Goal: Task Accomplishment & Management: Complete application form

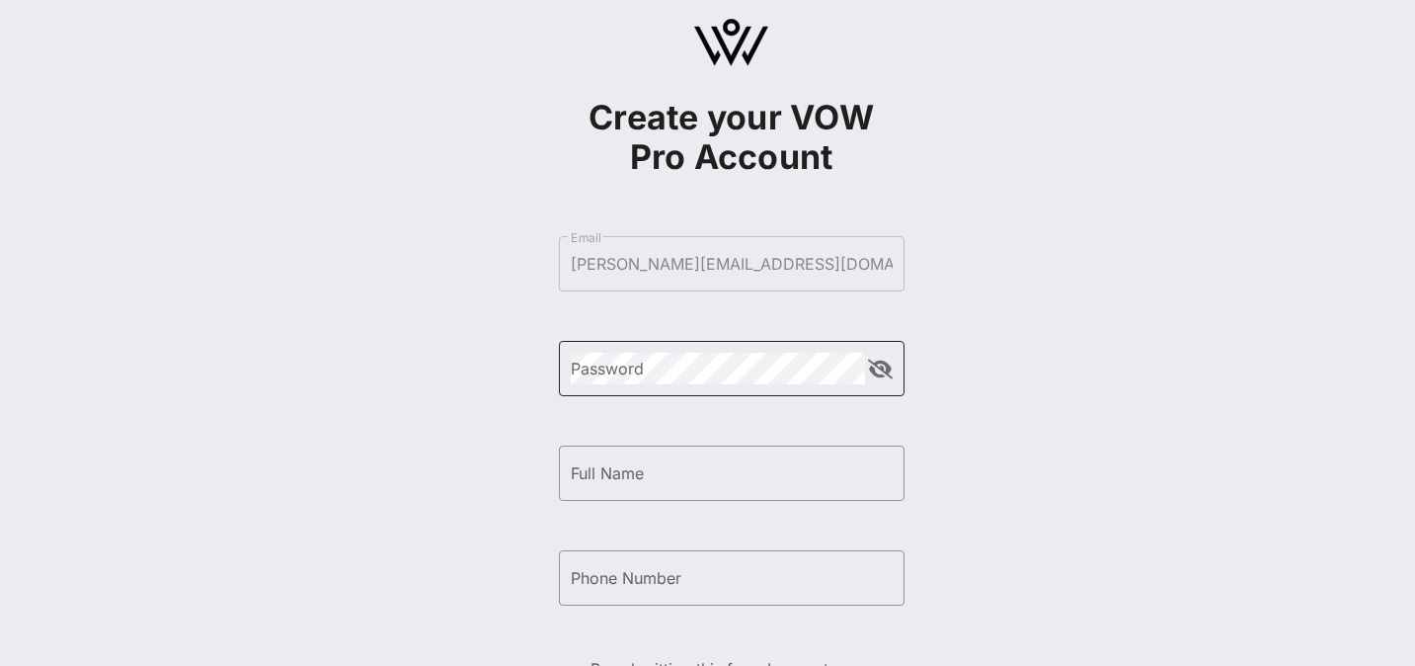
scroll to position [40, 0]
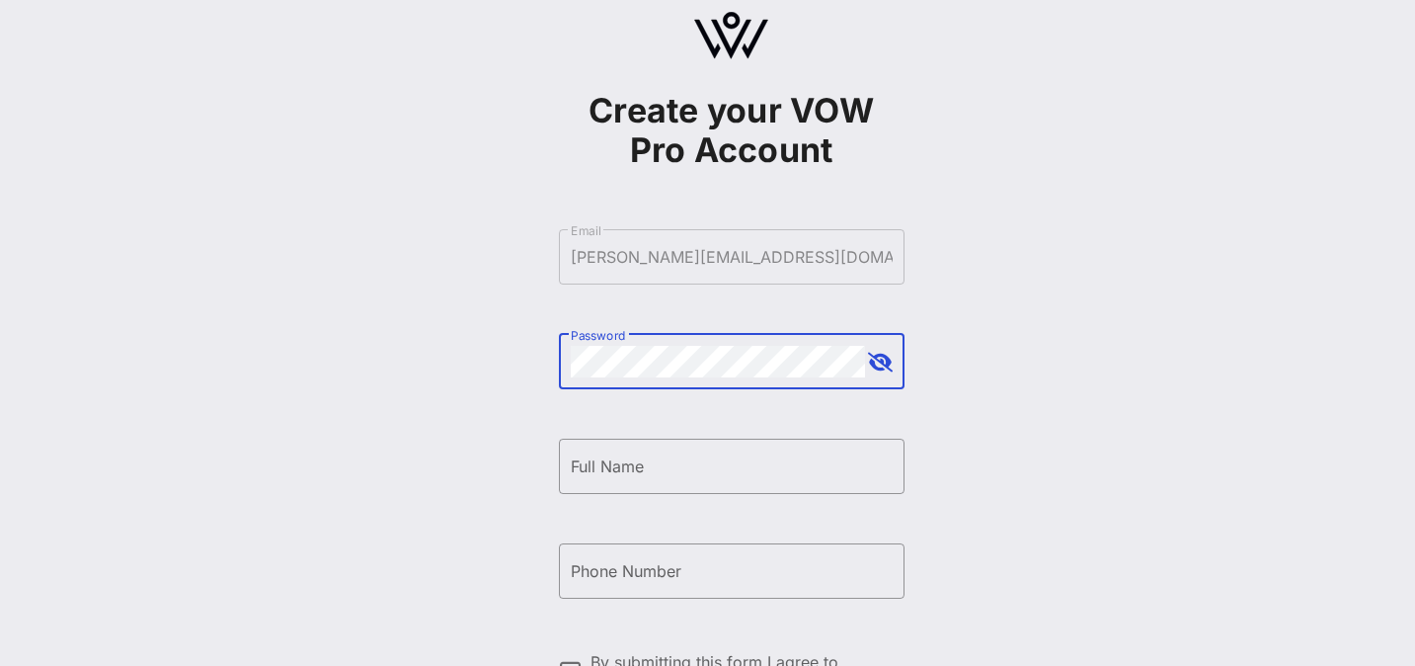
click at [882, 358] on button "append icon" at bounding box center [880, 363] width 25 height 20
click at [706, 457] on input "Full Name" at bounding box center [732, 466] width 322 height 32
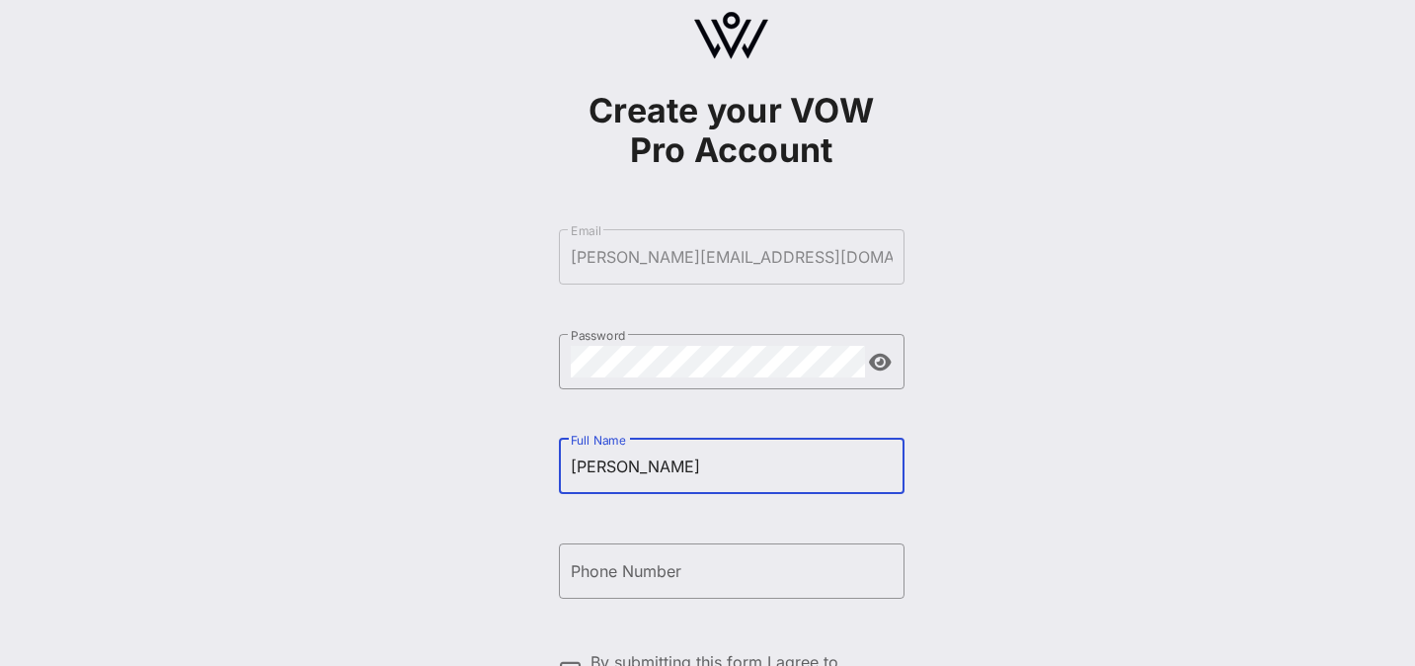
type input "[PERSON_NAME]"
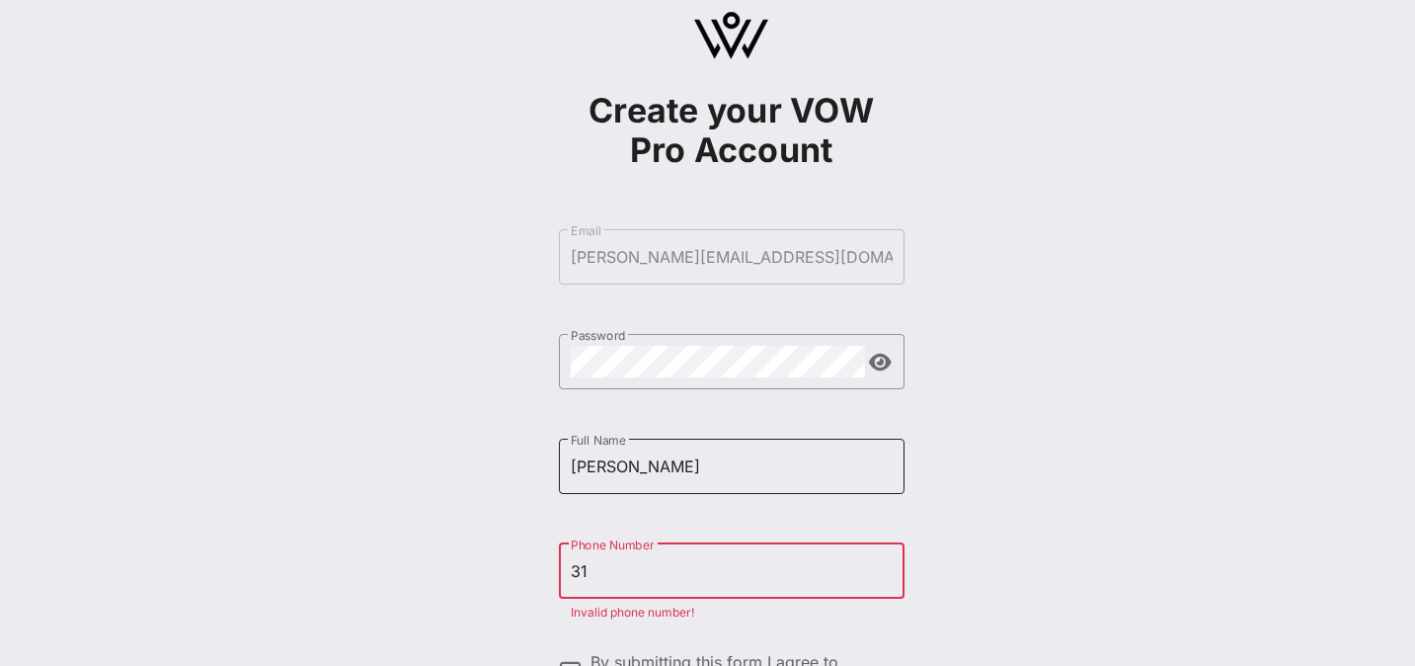
type input "31"
click at [662, 470] on input "[PERSON_NAME]" at bounding box center [732, 466] width 322 height 32
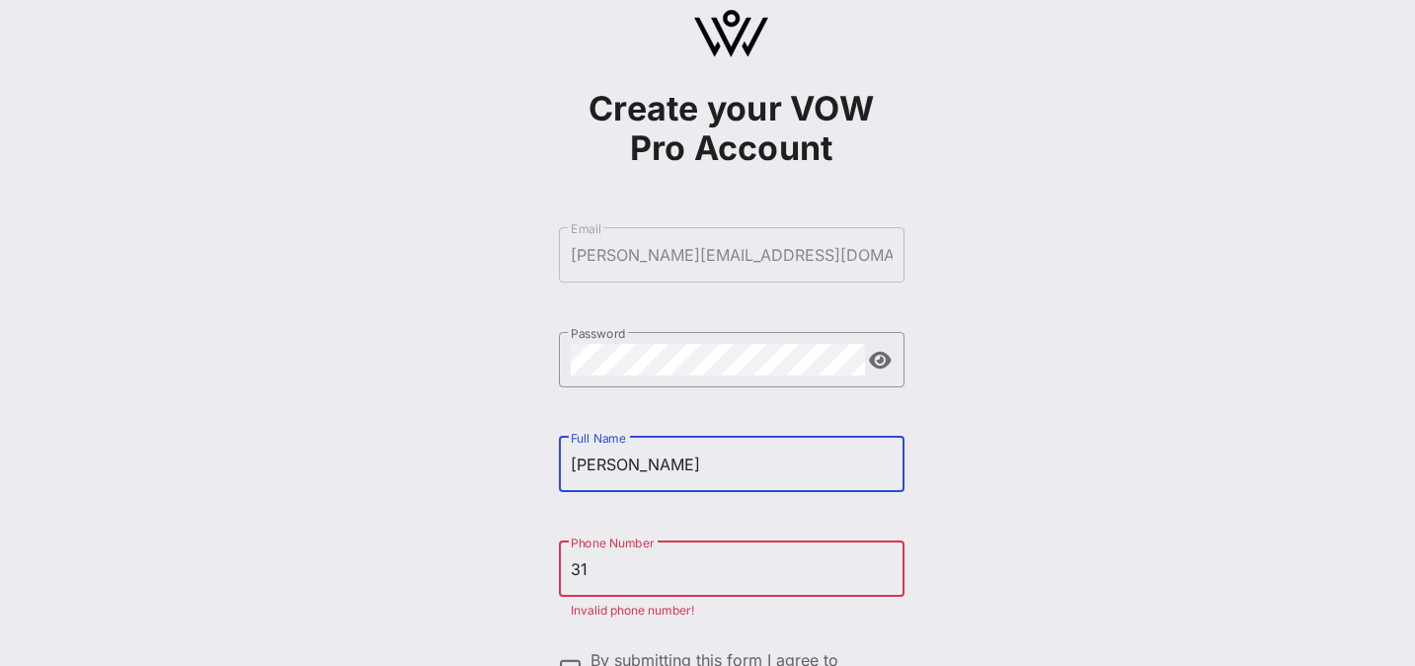
type input "[PERSON_NAME]"
click at [608, 578] on input "31" at bounding box center [732, 569] width 322 height 32
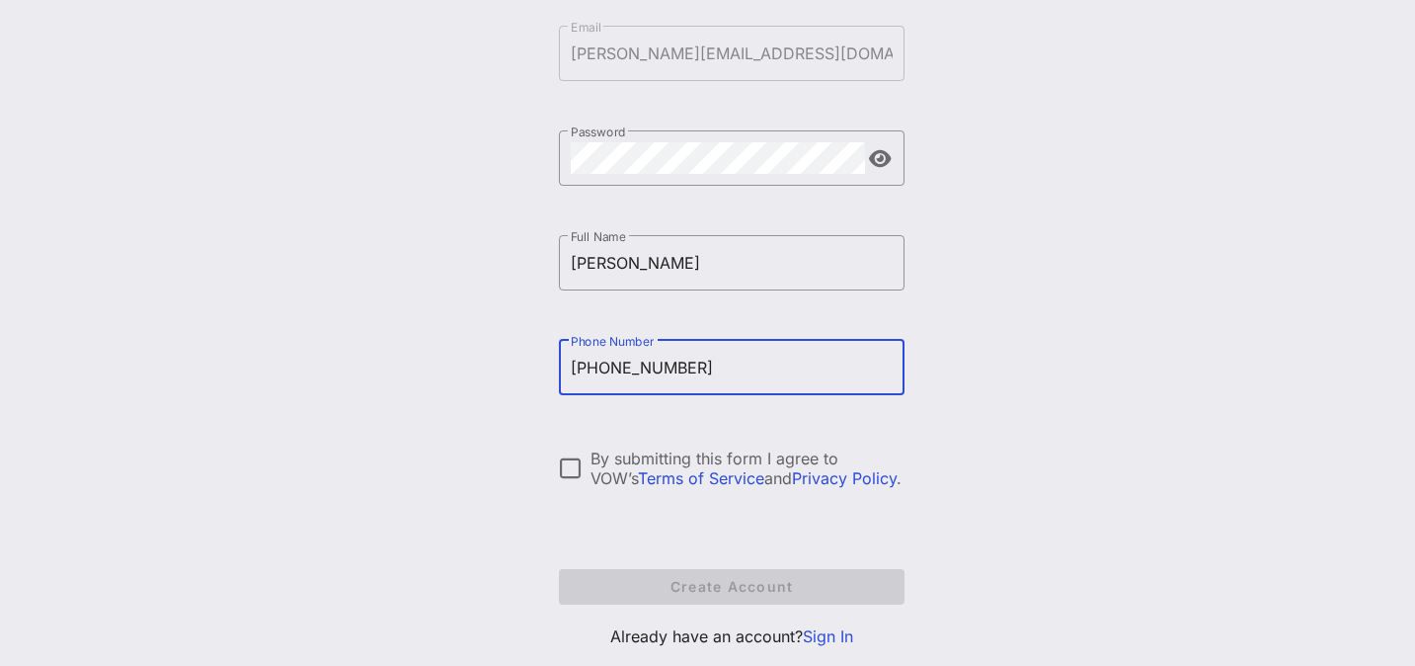
scroll to position [292, 0]
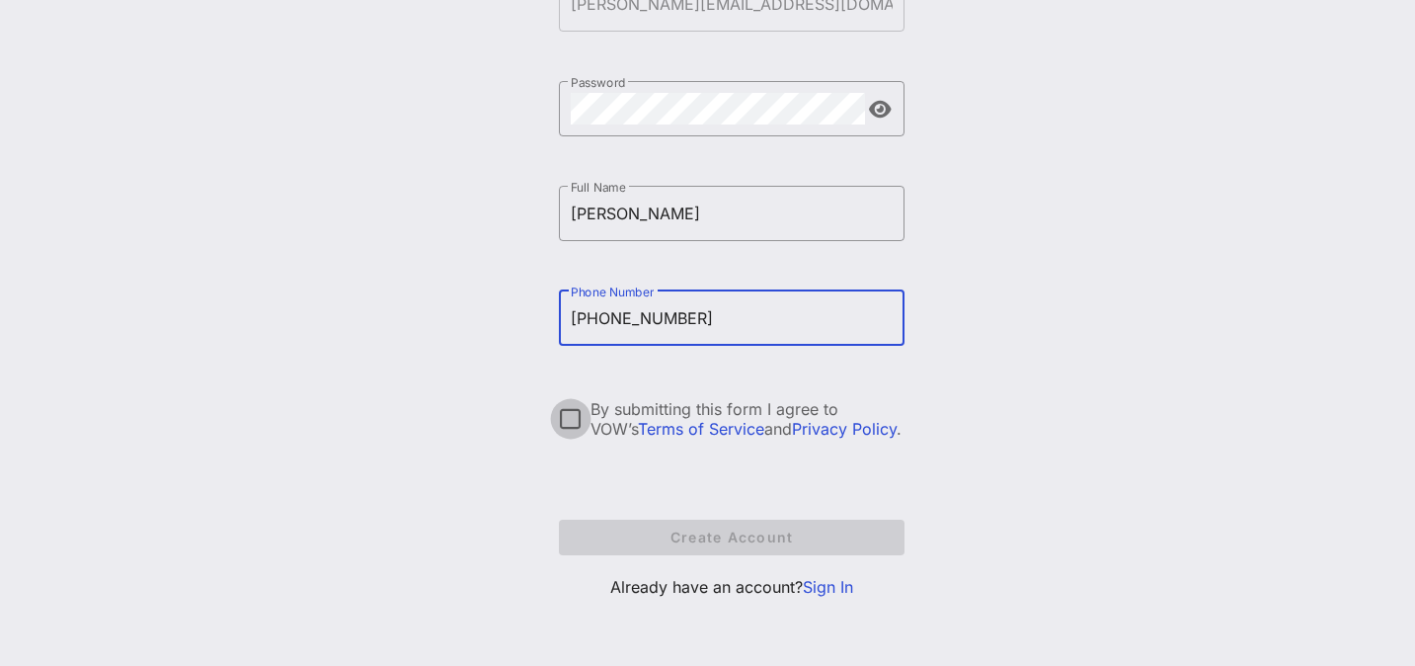
type input "[PHONE_NUMBER]"
click at [567, 416] on div at bounding box center [571, 419] width 34 height 34
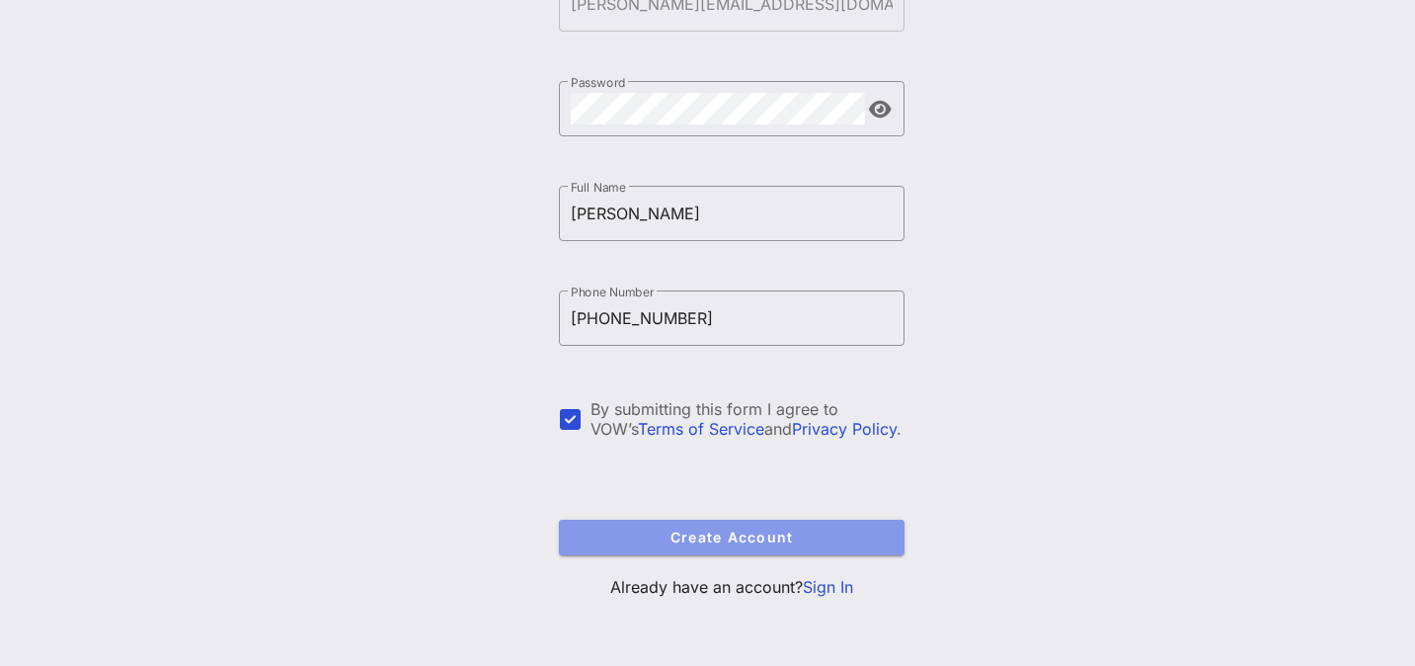
click at [634, 529] on span "Create Account" at bounding box center [732, 536] width 314 height 17
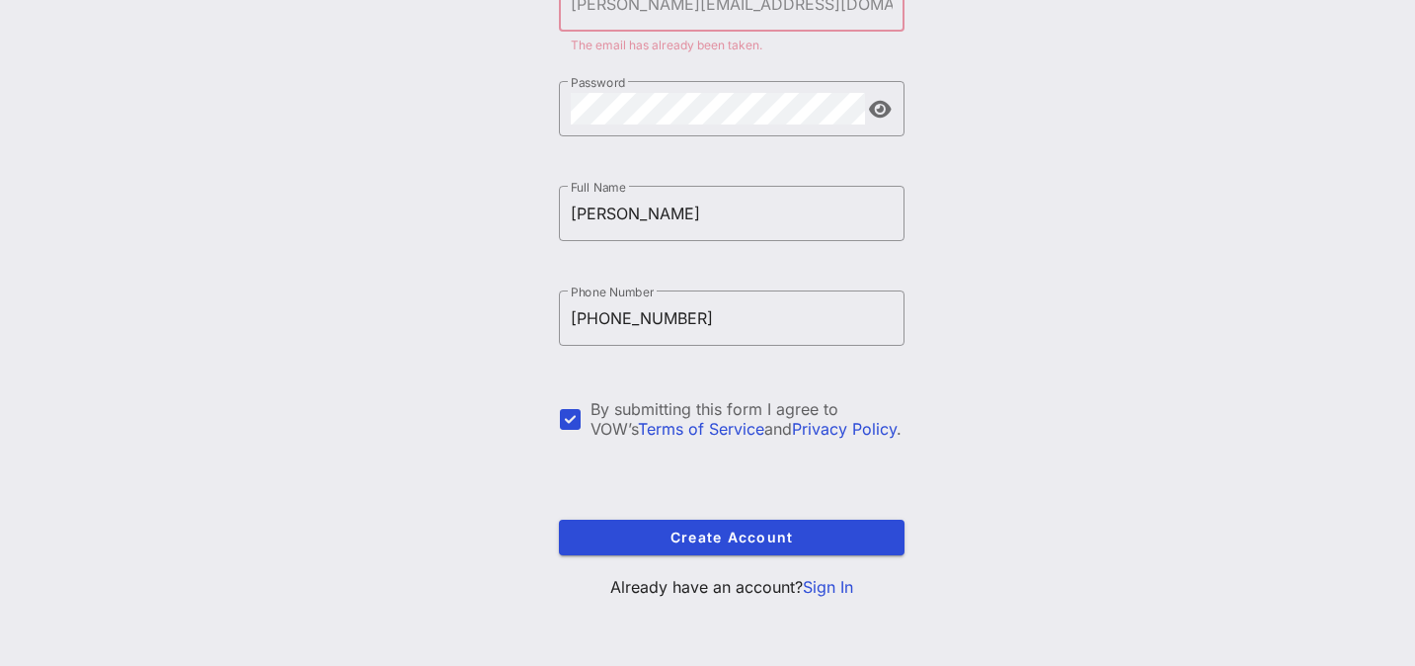
click at [822, 587] on link "Sign In" at bounding box center [828, 587] width 50 height 20
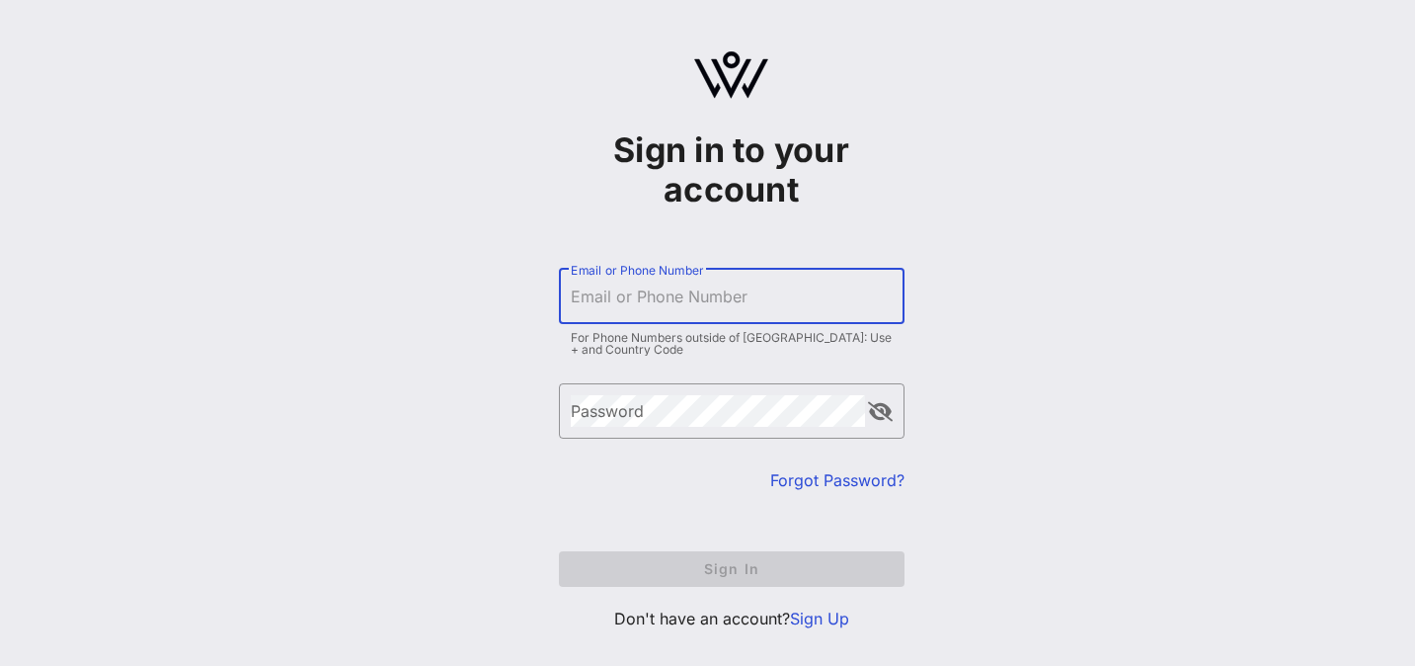
click at [648, 311] on input "Email or Phone Number" at bounding box center [732, 296] width 322 height 32
type input "[PERSON_NAME][EMAIL_ADDRESS][DOMAIN_NAME]"
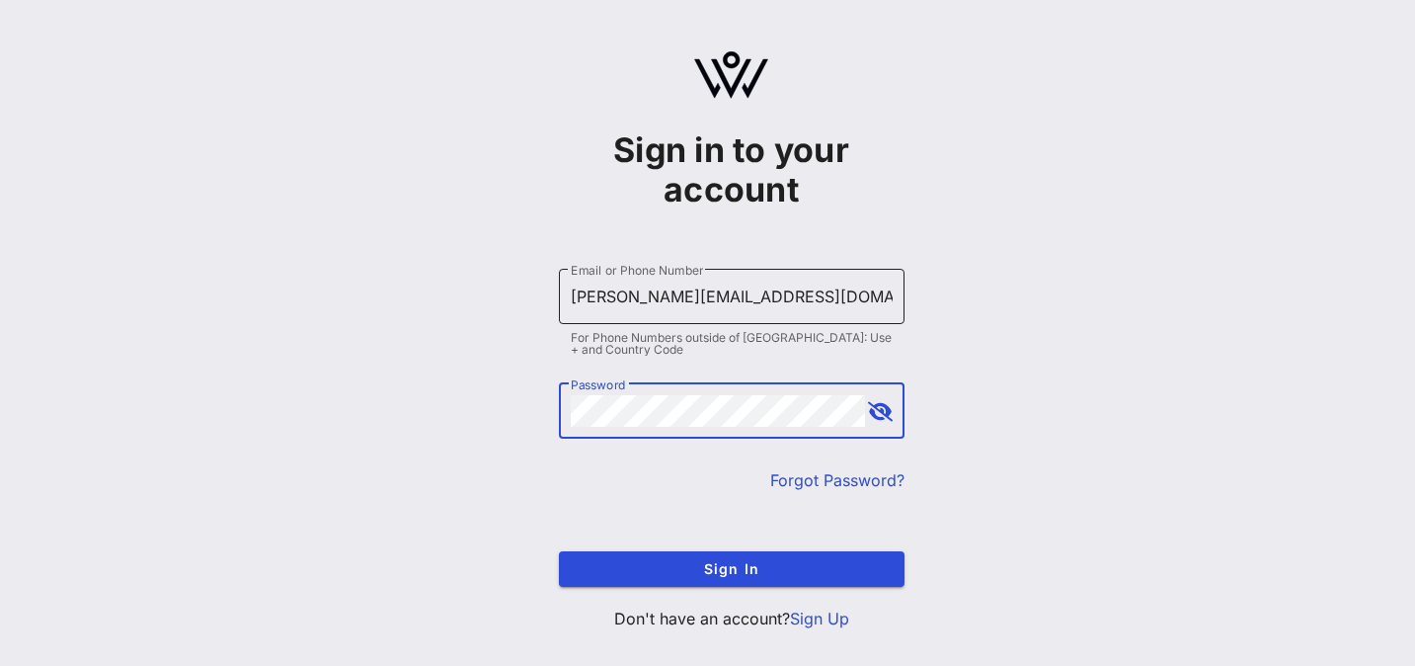
click at [559, 551] on button "Sign In" at bounding box center [732, 569] width 346 height 36
